Goal: Find contact information: Find contact information

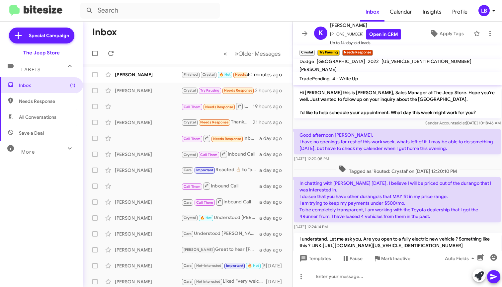
scroll to position [351, 0]
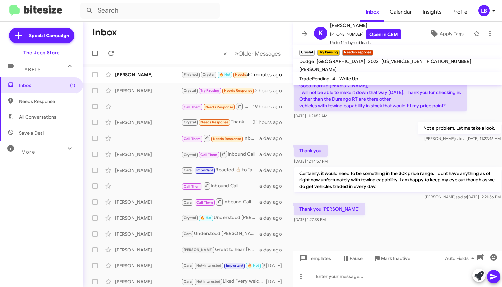
click at [152, 29] on mat-toolbar-row "Inbox" at bounding box center [187, 32] width 209 height 21
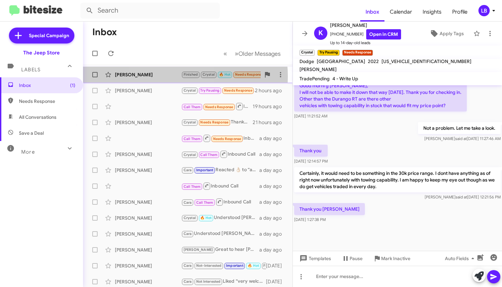
click at [166, 77] on div "[PERSON_NAME]" at bounding box center [148, 74] width 66 height 7
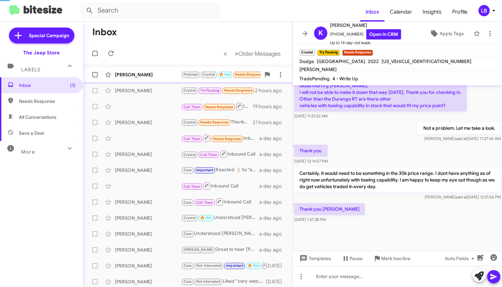
scroll to position [527, 0]
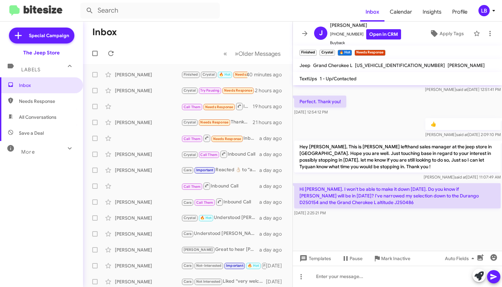
click at [389, 115] on div "Perfect. Thank you! [DATE] 12:54:12 PM" at bounding box center [397, 105] width 209 height 23
click at [396, 105] on div "Perfect. Thank you! [DATE] 12:54:12 PM" at bounding box center [397, 105] width 209 height 23
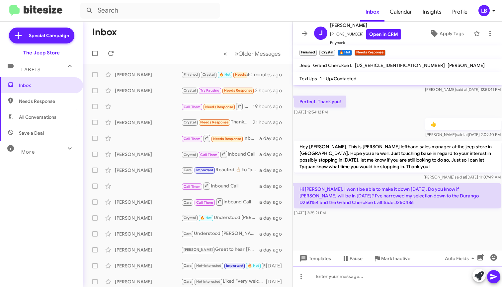
click at [372, 273] on div at bounding box center [397, 276] width 209 height 21
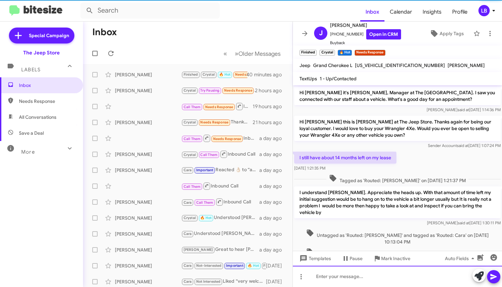
scroll to position [33, 0]
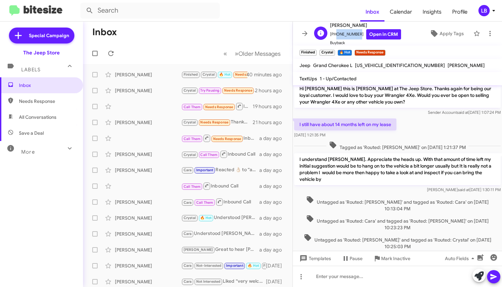
drag, startPoint x: 356, startPoint y: 34, endPoint x: 334, endPoint y: 36, distance: 22.0
click at [333, 37] on span "[PHONE_NUMBER] Open in CRM" at bounding box center [365, 34] width 71 height 10
copy span "7326662007"
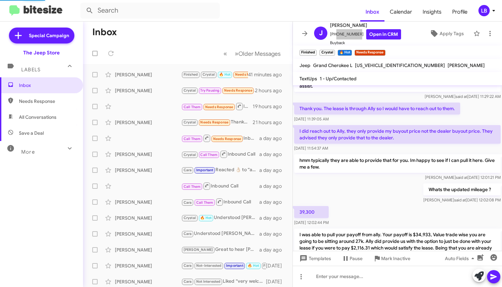
scroll to position [471, 0]
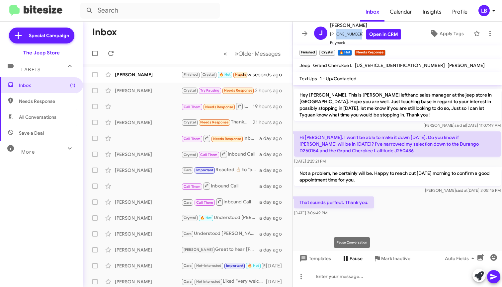
click at [359, 260] on span "Pause" at bounding box center [355, 258] width 13 height 12
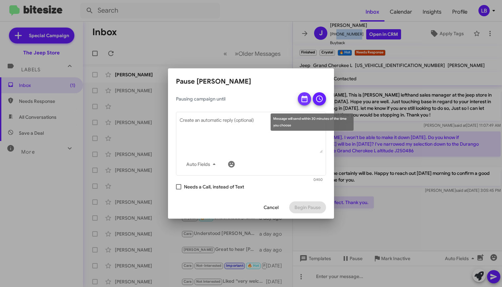
click at [305, 99] on icon at bounding box center [304, 99] width 8 height 8
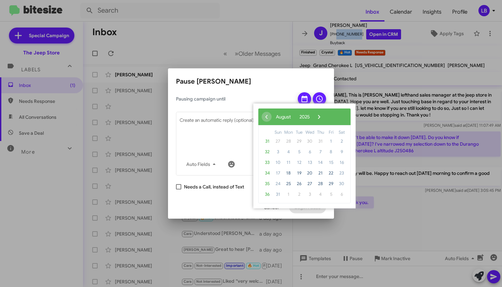
click at [418, 227] on div at bounding box center [251, 143] width 502 height 287
